Goal: Find specific page/section: Find specific page/section

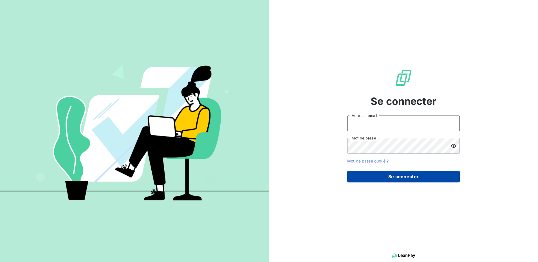
type input "[EMAIL_ADDRESS][DOMAIN_NAME]"
click at [388, 177] on button "Se connecter" at bounding box center [403, 177] width 113 height 12
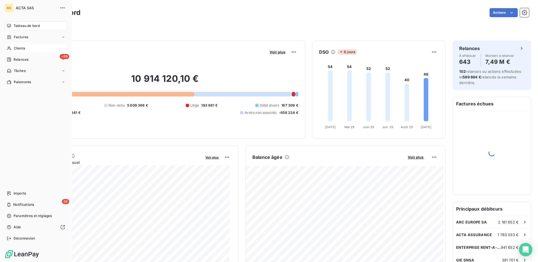
click at [18, 47] on span "Clients" at bounding box center [19, 48] width 11 height 5
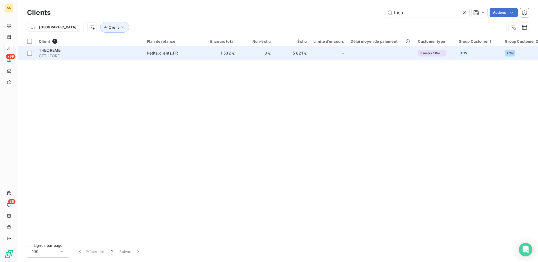
type input "theo"
click at [54, 53] on span "CETHEORE" at bounding box center [89, 56] width 101 height 6
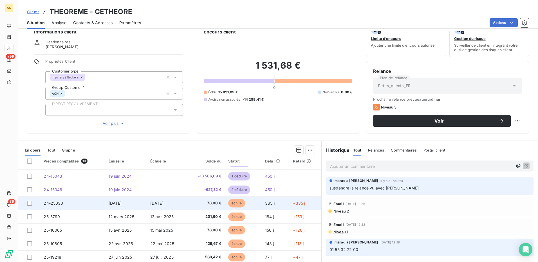
scroll to position [32, 0]
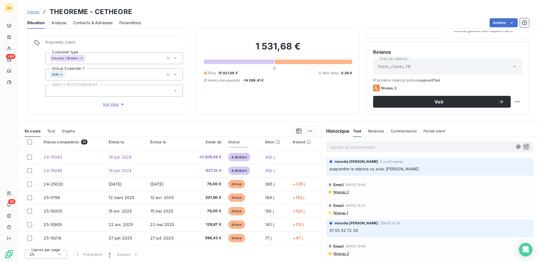
click at [84, 11] on h3 "THEOREME - CETHEORE" at bounding box center [91, 12] width 83 height 10
drag, startPoint x: 88, startPoint y: 12, endPoint x: 44, endPoint y: 12, distance: 44.8
click at [44, 12] on div "Clients THEOREME - CETHEORE" at bounding box center [79, 12] width 105 height 10
copy h3 "THEOREME"
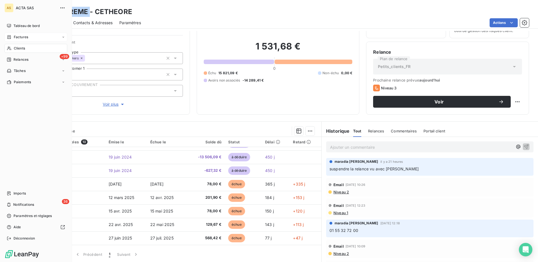
click at [13, 34] on div "Factures" at bounding box center [36, 37] width 63 height 9
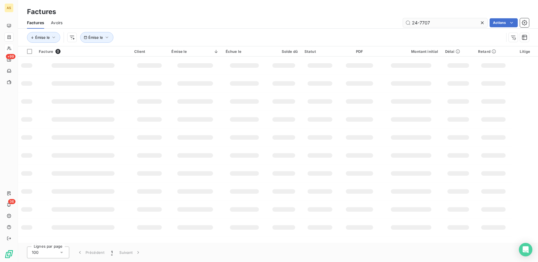
drag, startPoint x: 438, startPoint y: 23, endPoint x: 417, endPoint y: 21, distance: 21.4
click at [417, 21] on input "24-7707" at bounding box center [445, 22] width 84 height 9
click at [417, 22] on input "-770724" at bounding box center [445, 22] width 84 height 9
drag, startPoint x: 429, startPoint y: 23, endPoint x: 407, endPoint y: 22, distance: 22.5
click at [407, 22] on input "-770724" at bounding box center [445, 22] width 84 height 9
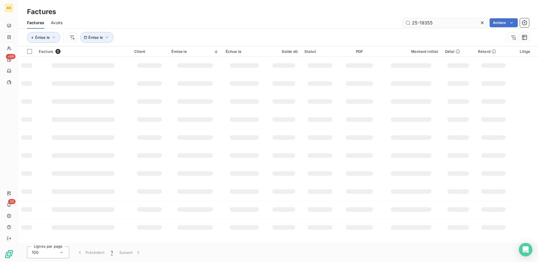
click at [442, 23] on input "25-19355" at bounding box center [445, 22] width 84 height 9
type input "25-19355"
click at [441, 22] on input "25-19355" at bounding box center [445, 22] width 84 height 9
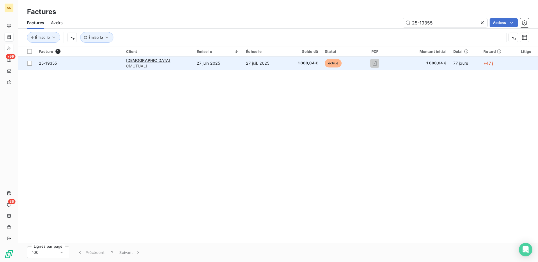
click at [45, 62] on span "25-19355" at bounding box center [48, 63] width 18 height 5
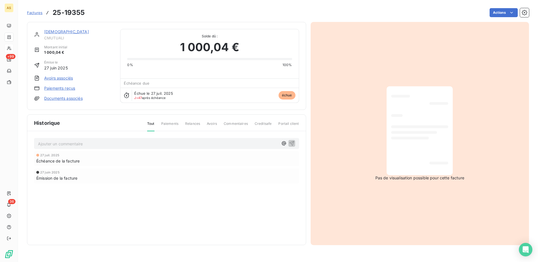
click at [65, 32] on link "[DEMOGRAPHIC_DATA]" at bounding box center [66, 31] width 45 height 5
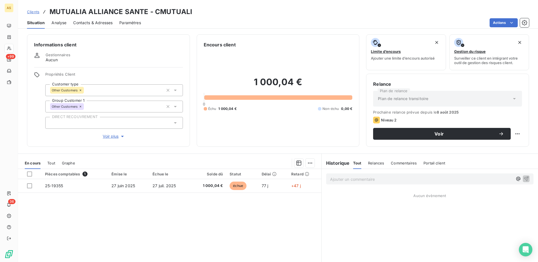
click at [340, 178] on p "Ajouter un commentaire ﻿" at bounding box center [421, 179] width 183 height 7
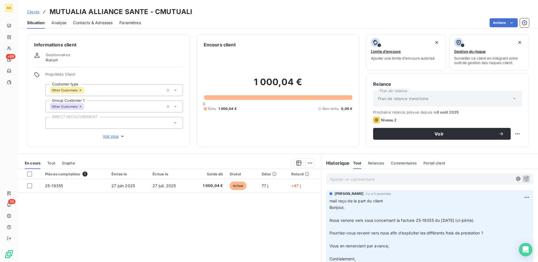
click at [378, 177] on p "Ajouter un commentaire ﻿" at bounding box center [421, 179] width 183 height 7
click at [523, 179] on icon "button" at bounding box center [526, 179] width 6 height 6
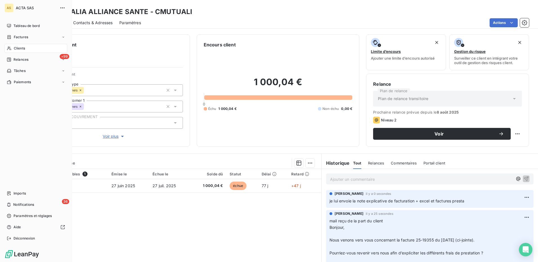
click at [19, 48] on span "Clients" at bounding box center [19, 48] width 11 height 5
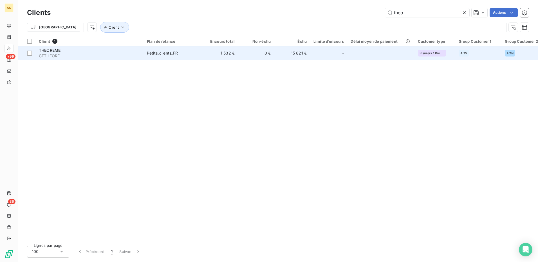
click at [45, 52] on span "THEOREME" at bounding box center [50, 50] width 22 height 5
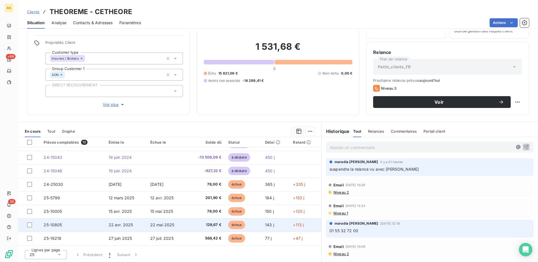
scroll to position [32, 0]
